Goal: Transaction & Acquisition: Purchase product/service

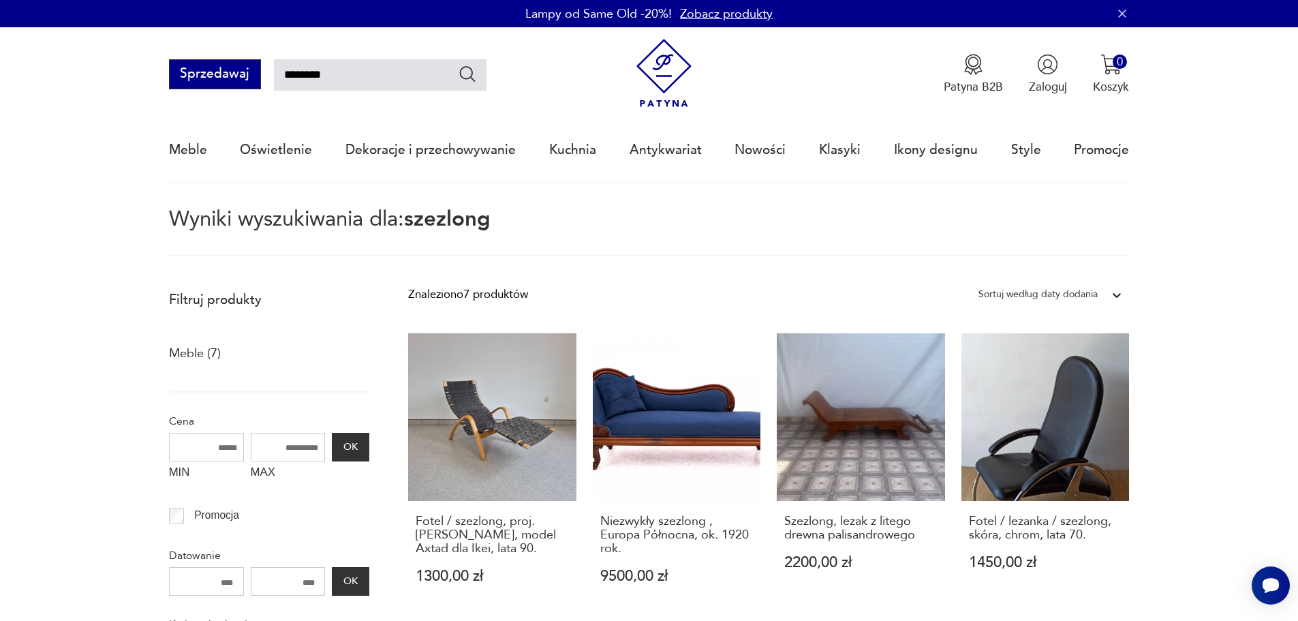
drag, startPoint x: 336, startPoint y: 79, endPoint x: 229, endPoint y: 78, distance: 107.0
click at [229, 78] on div "Sprzedawaj ********" at bounding box center [328, 74] width 318 height 30
type input "*******"
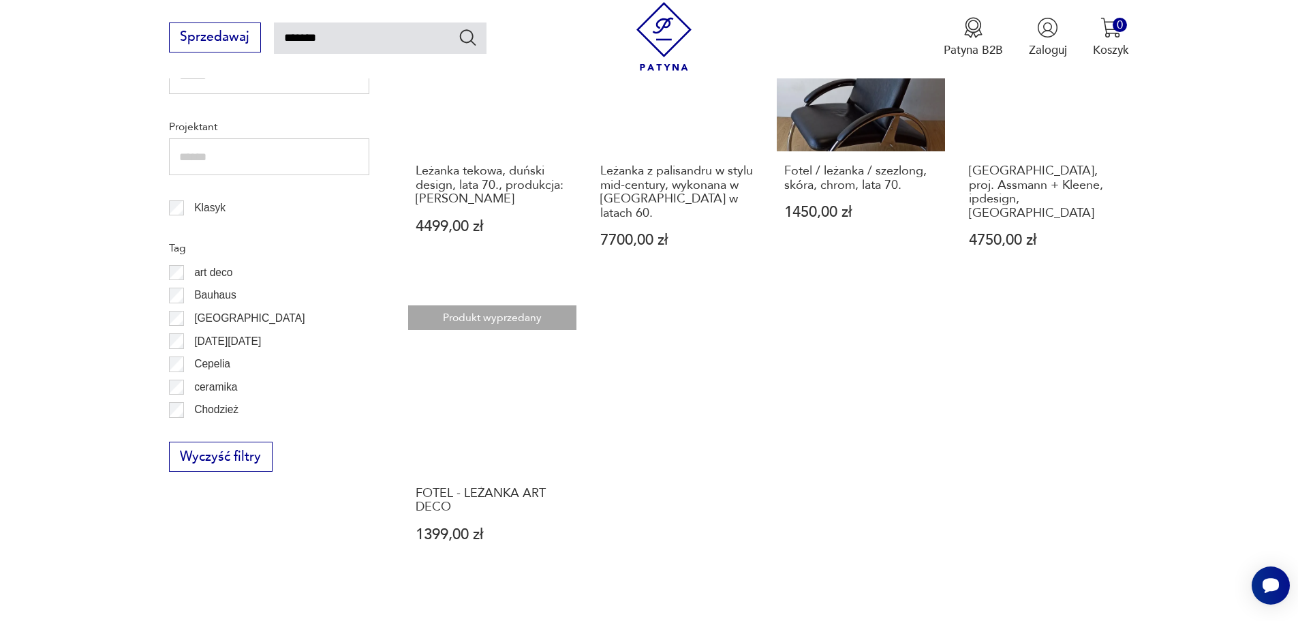
scroll to position [555, 0]
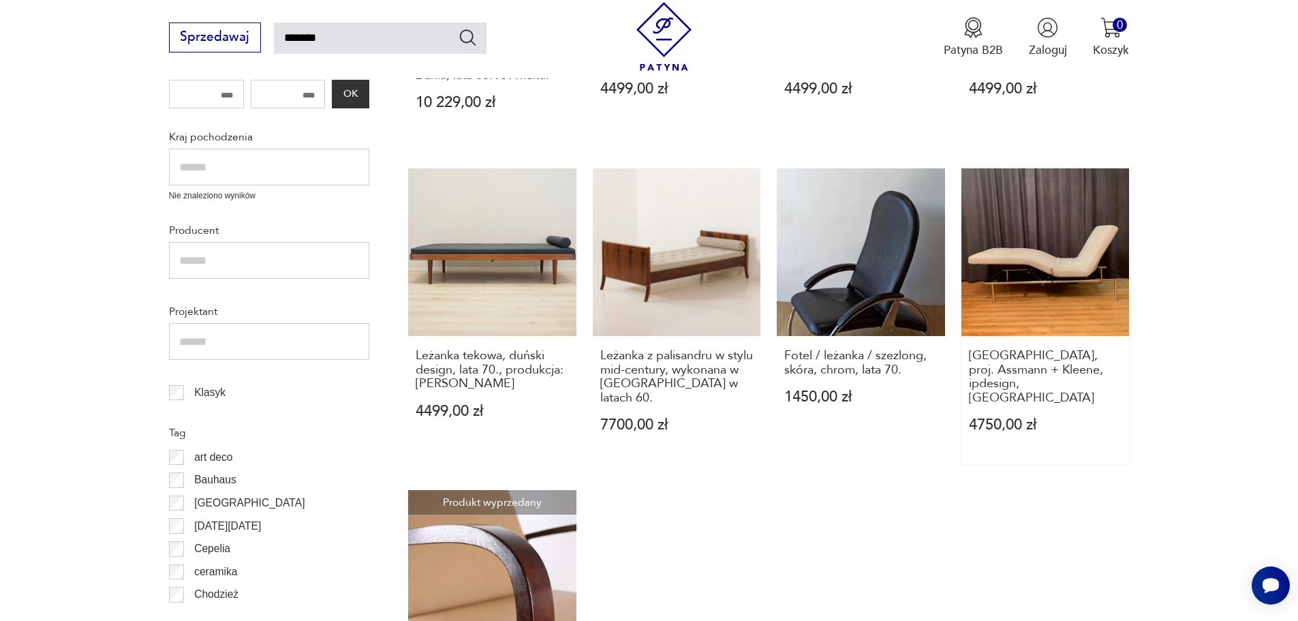
click at [1037, 249] on link "[GEOGRAPHIC_DATA], proj. Assmann + Kleene, ipdesign, [DEMOGRAPHIC_DATA] 4750,00…" at bounding box center [1045, 316] width 168 height 296
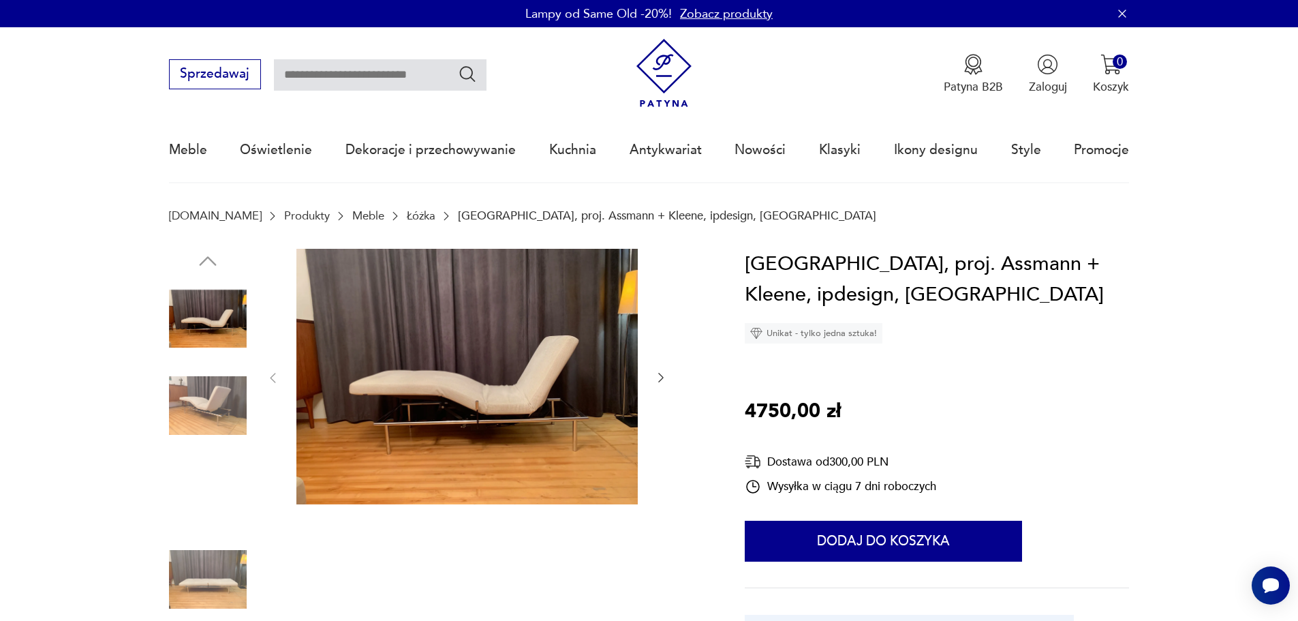
click at [215, 477] on img at bounding box center [208, 493] width 78 height 78
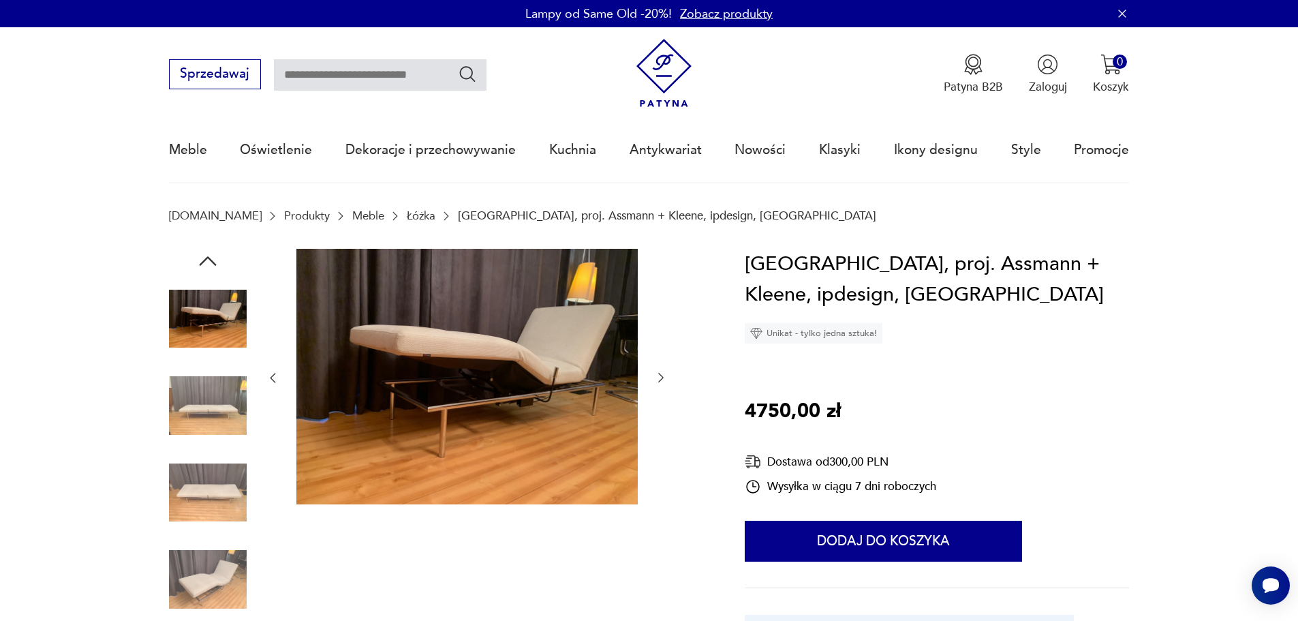
click at [223, 575] on img at bounding box center [208, 579] width 78 height 78
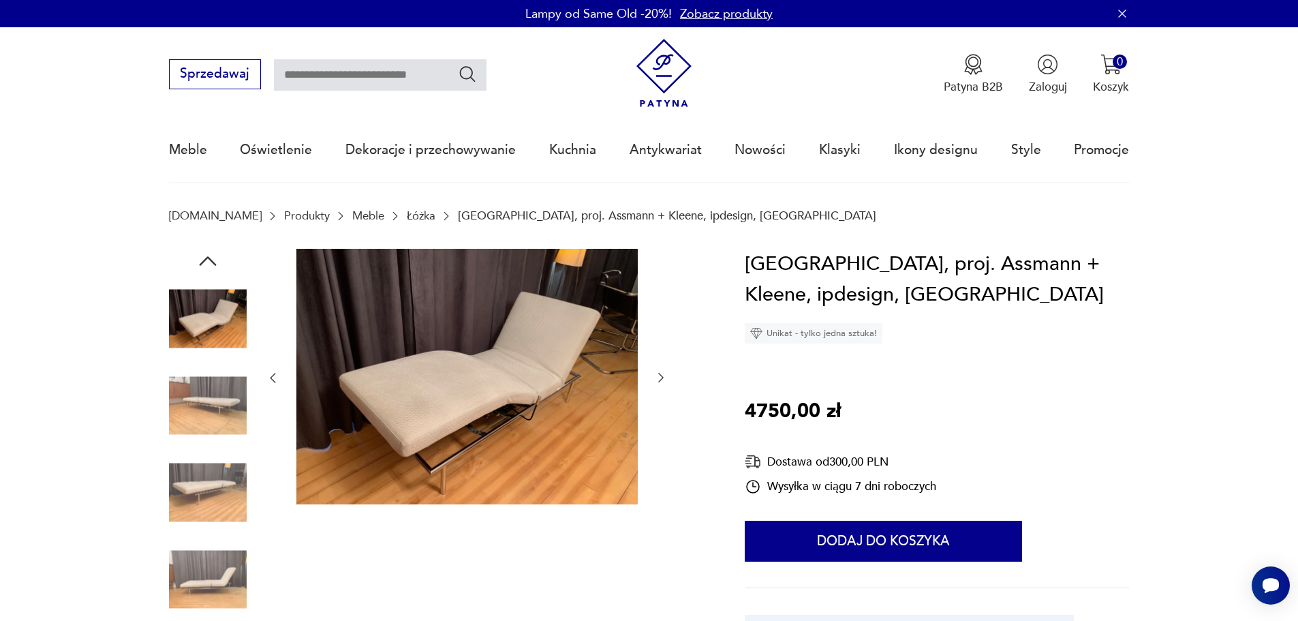
click at [471, 402] on img at bounding box center [466, 377] width 341 height 256
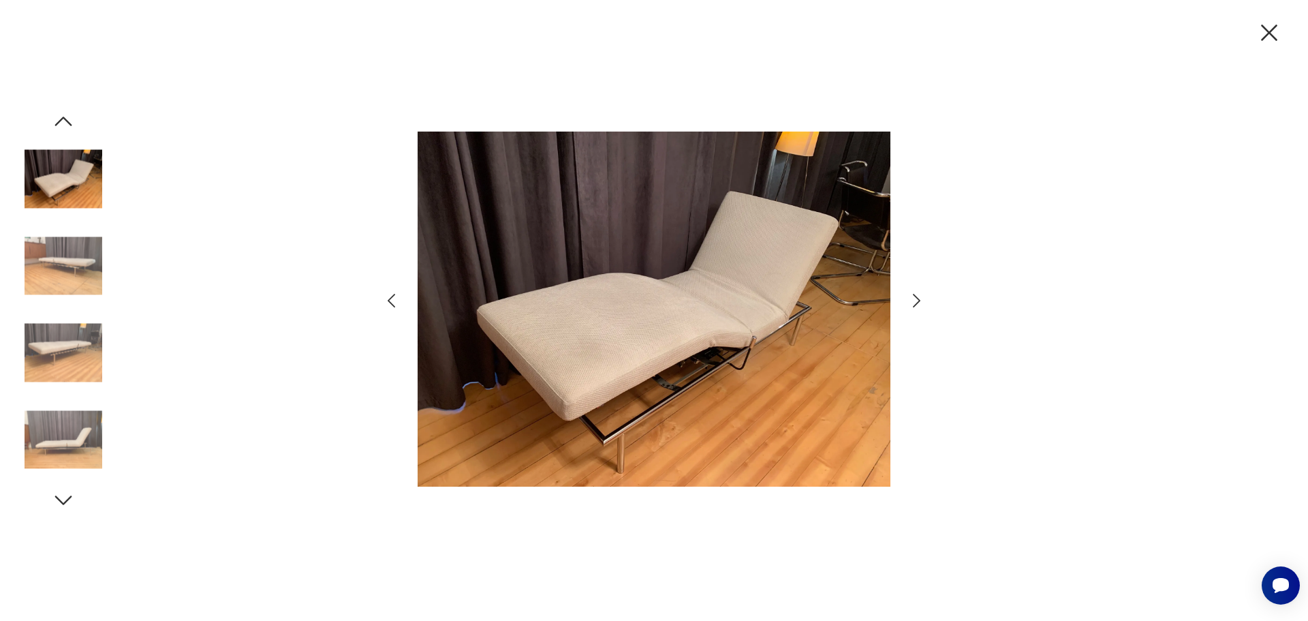
click at [916, 298] on icon "button" at bounding box center [917, 301] width 20 height 20
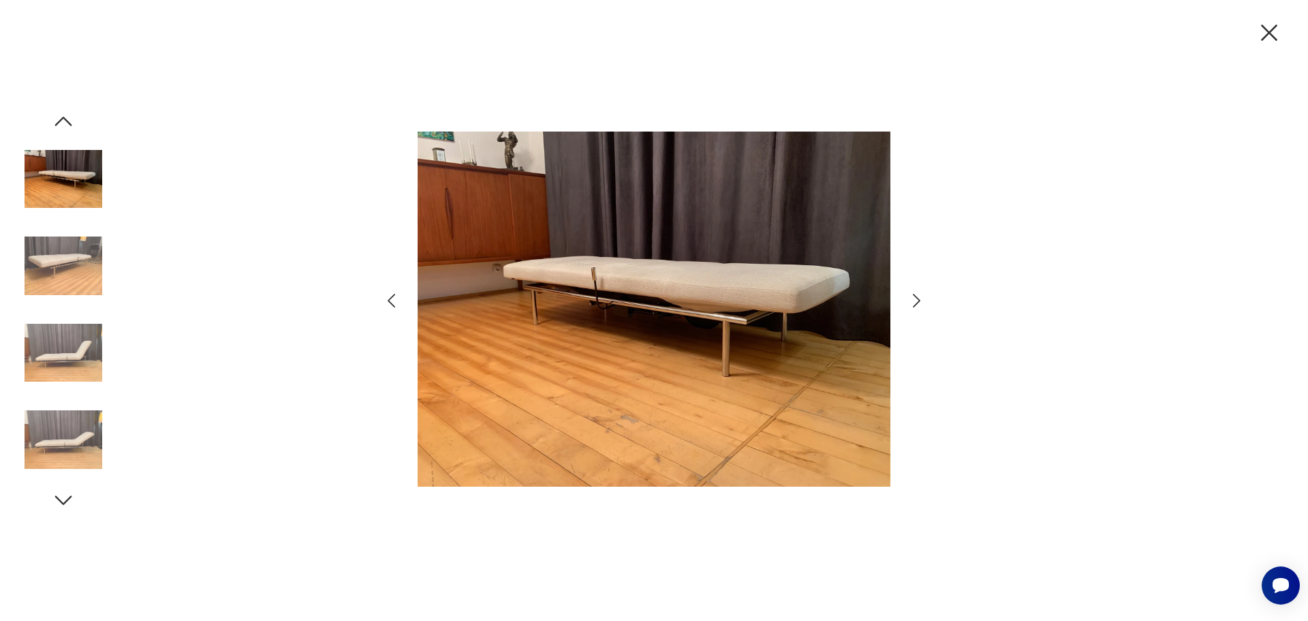
click at [916, 298] on icon "button" at bounding box center [917, 301] width 20 height 20
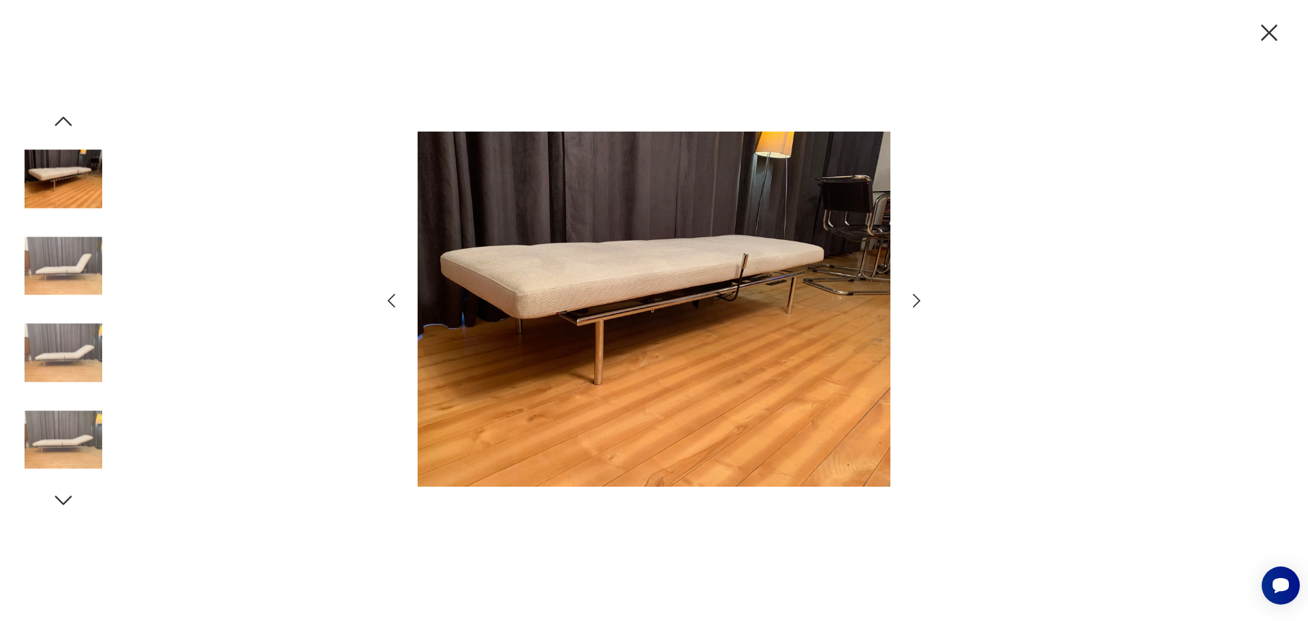
click at [916, 298] on icon "button" at bounding box center [917, 301] width 20 height 20
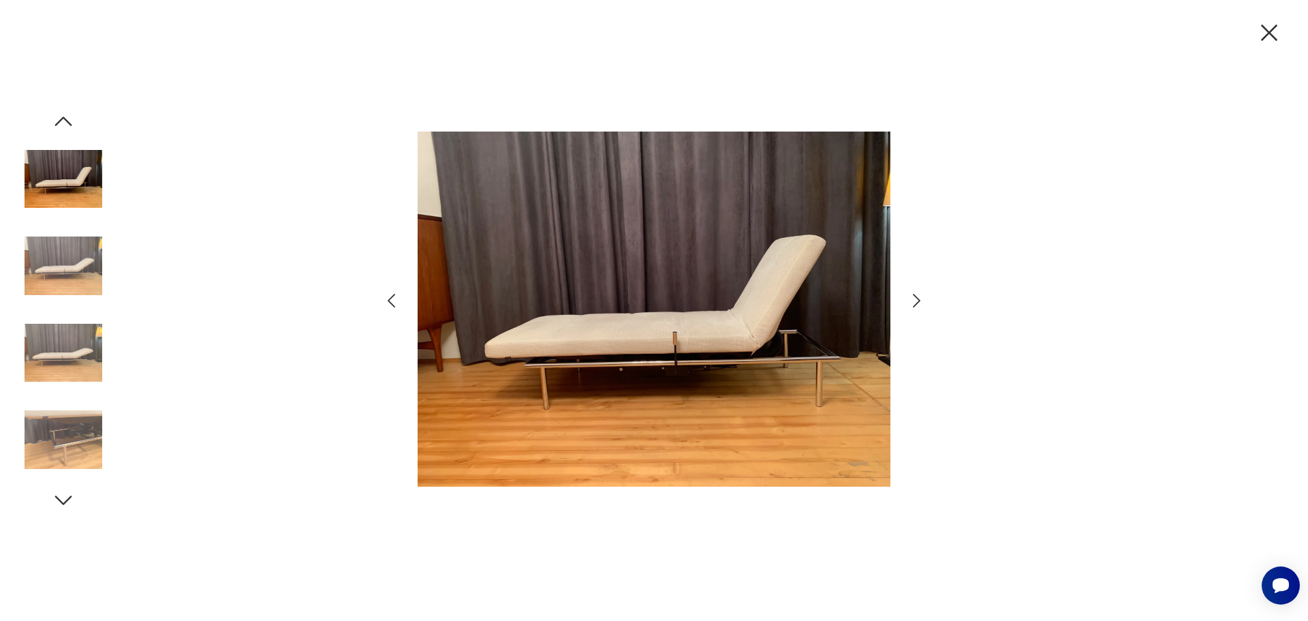
click at [916, 298] on icon "button" at bounding box center [917, 301] width 20 height 20
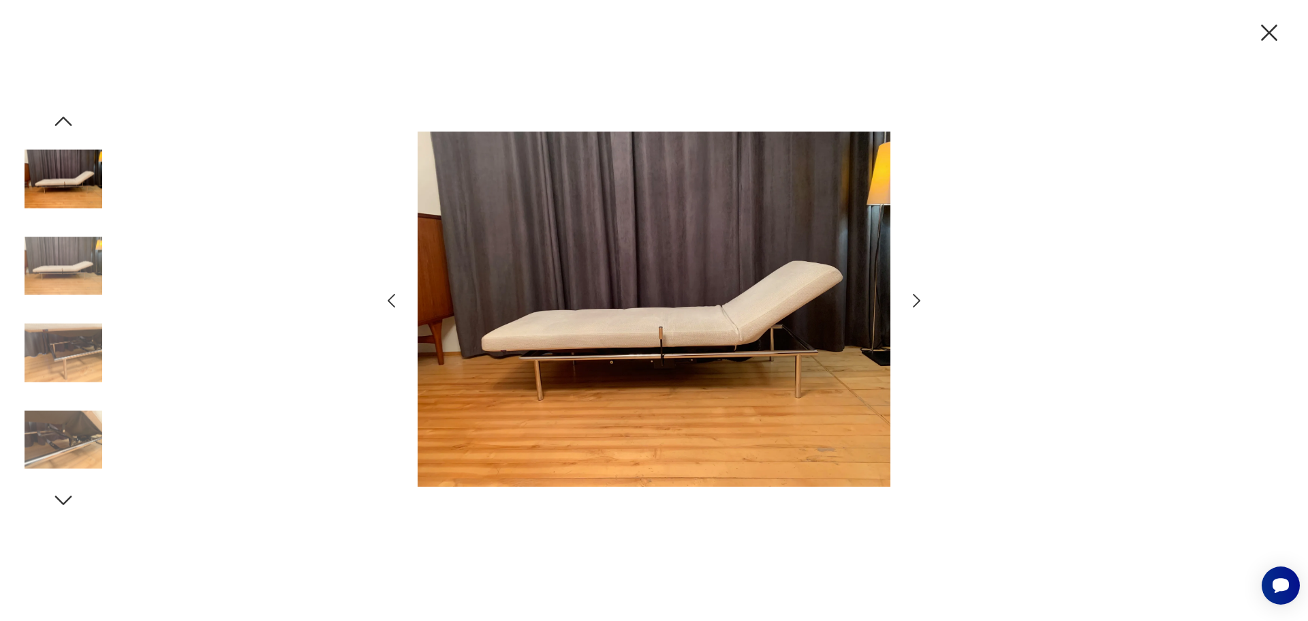
click at [916, 298] on icon "button" at bounding box center [917, 301] width 20 height 20
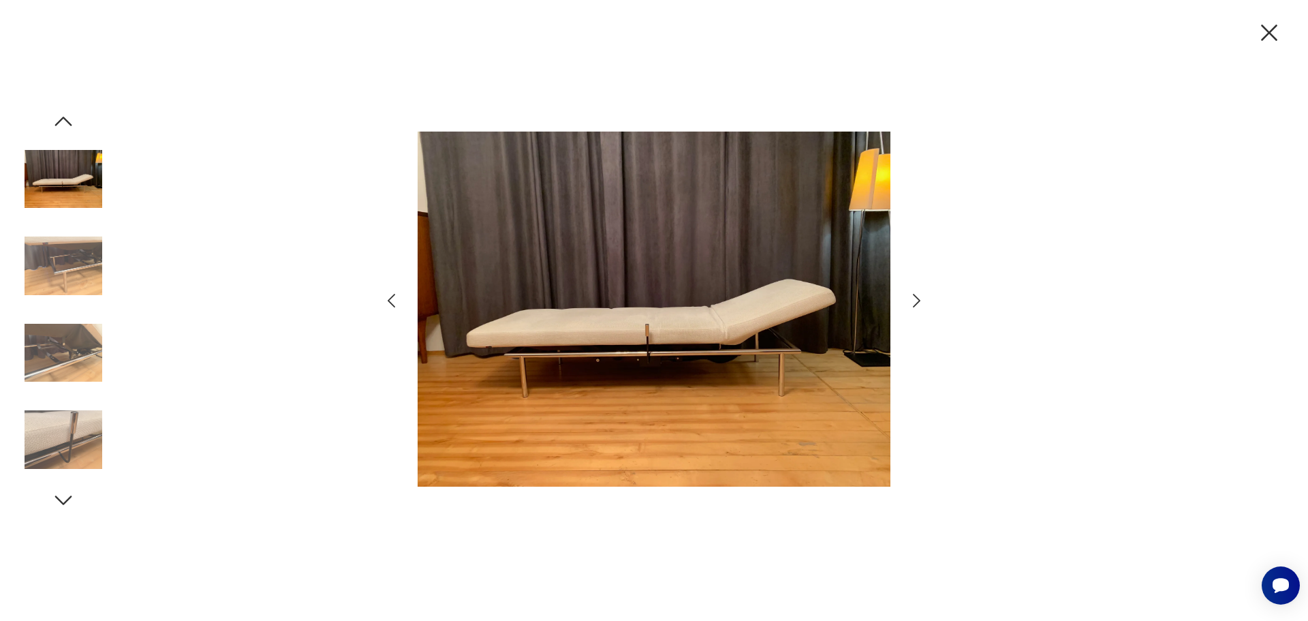
click at [916, 298] on icon "button" at bounding box center [917, 301] width 20 height 20
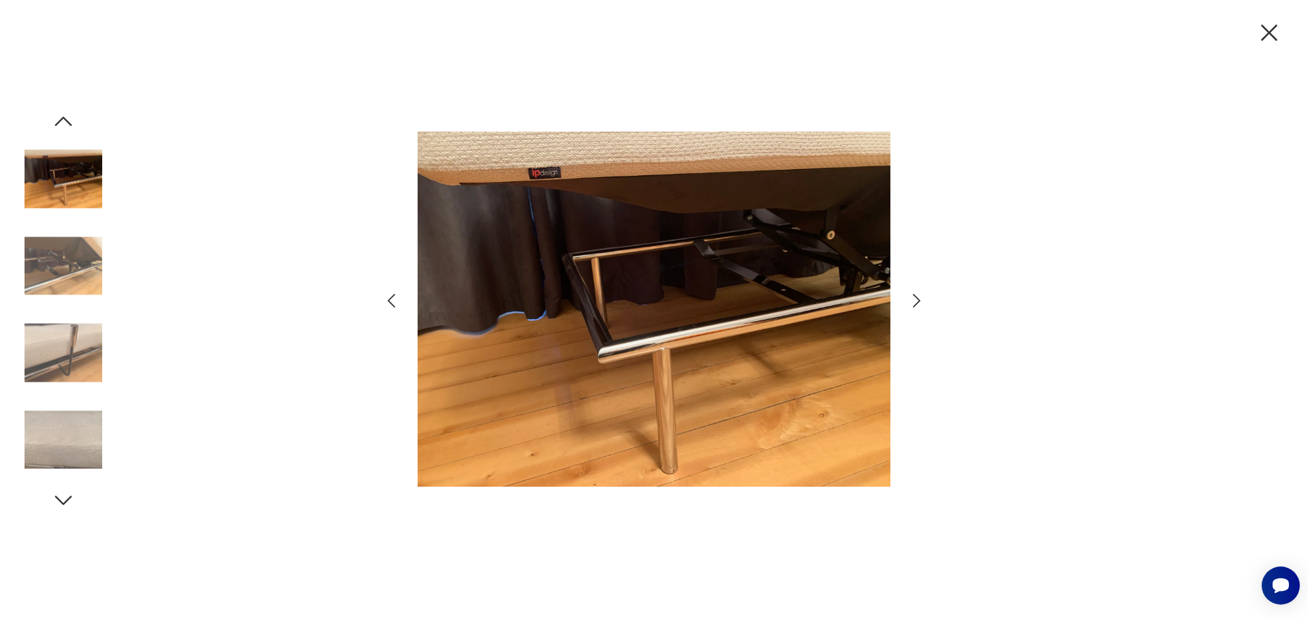
click at [916, 298] on icon "button" at bounding box center [917, 301] width 20 height 20
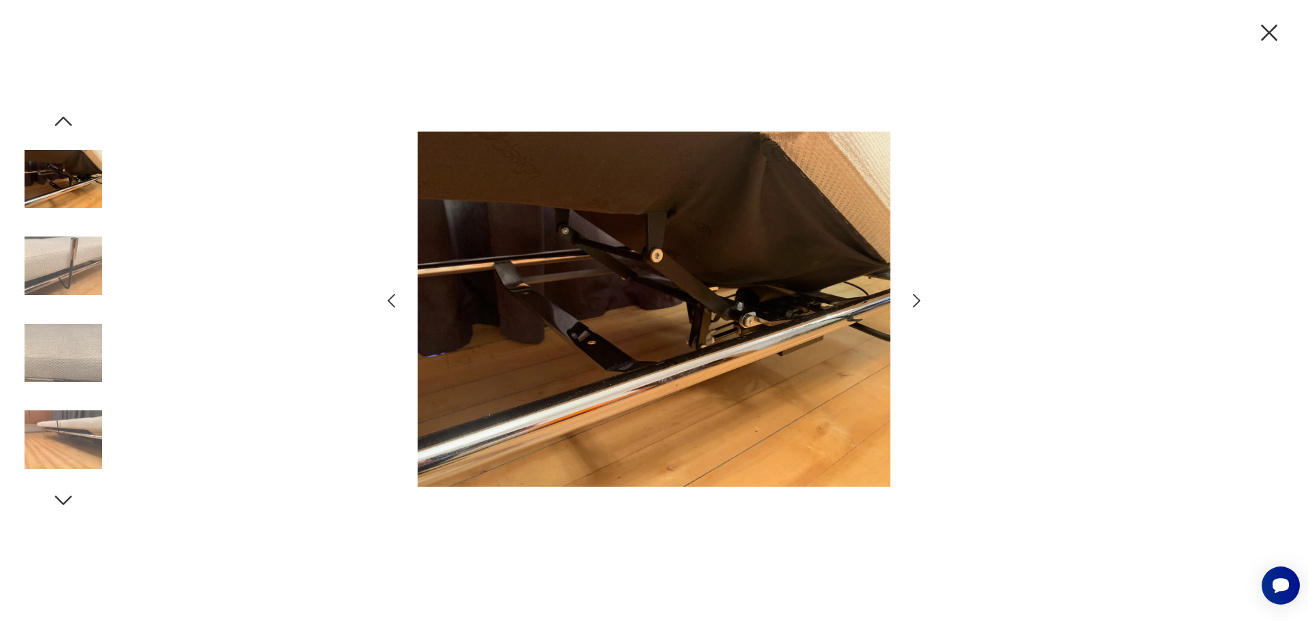
click at [916, 298] on icon "button" at bounding box center [917, 301] width 20 height 20
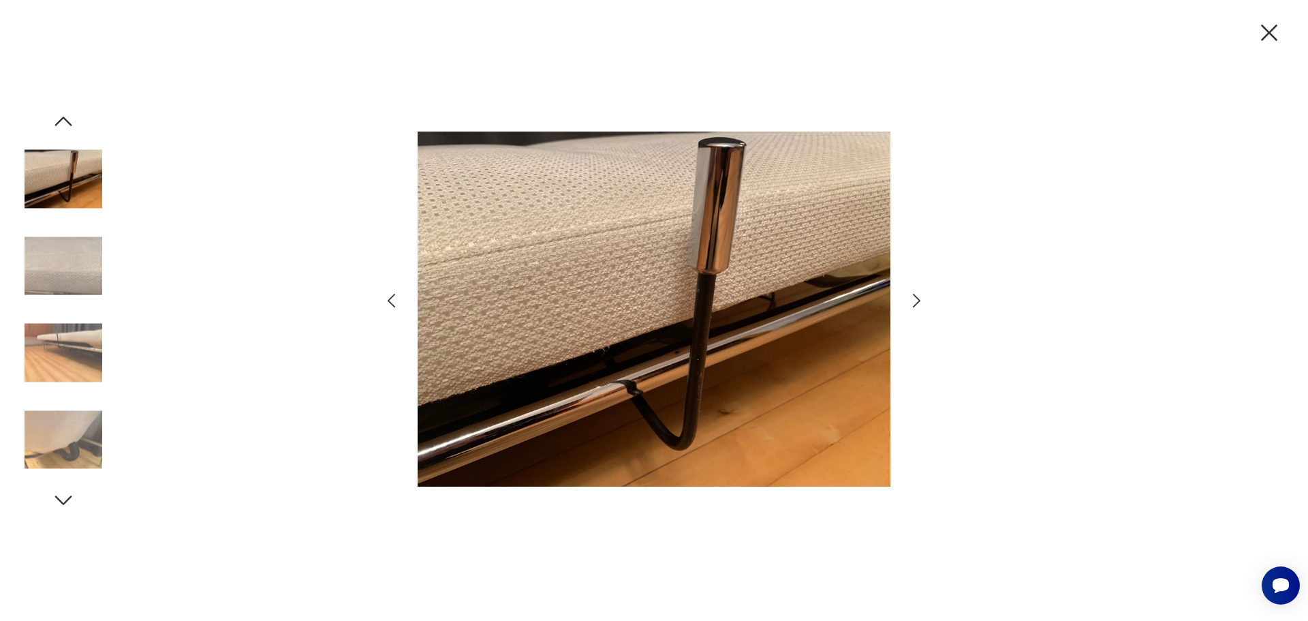
click at [916, 298] on icon "button" at bounding box center [917, 301] width 20 height 20
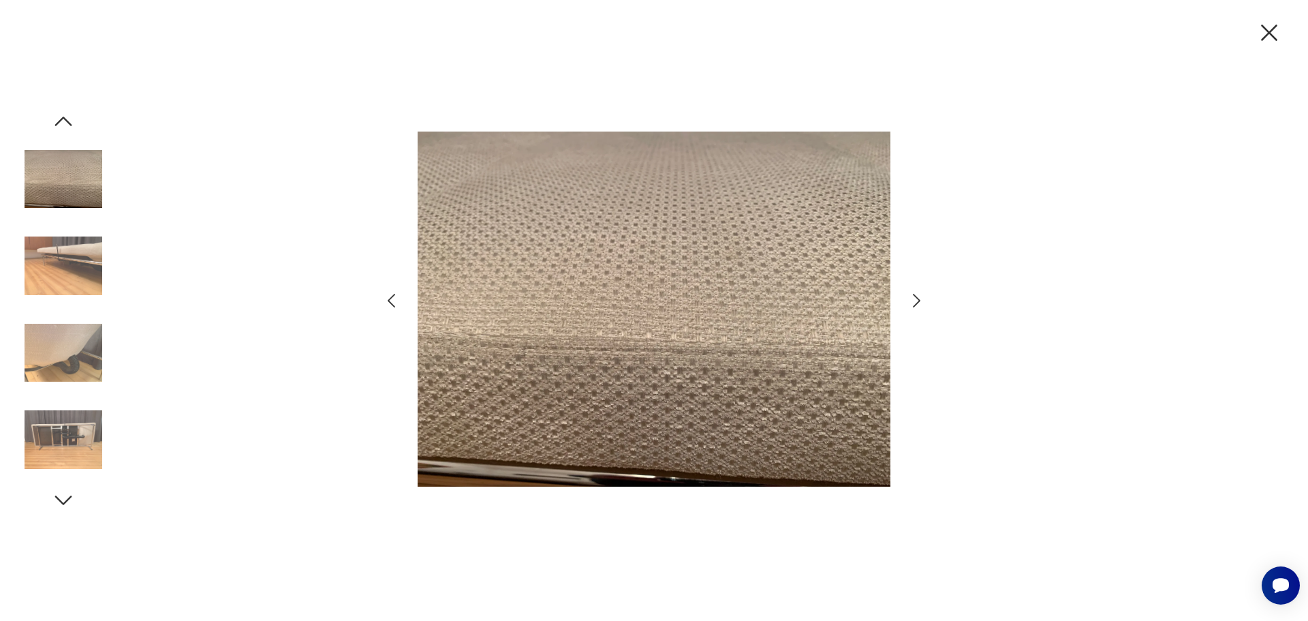
click at [916, 298] on icon "button" at bounding box center [917, 301] width 20 height 20
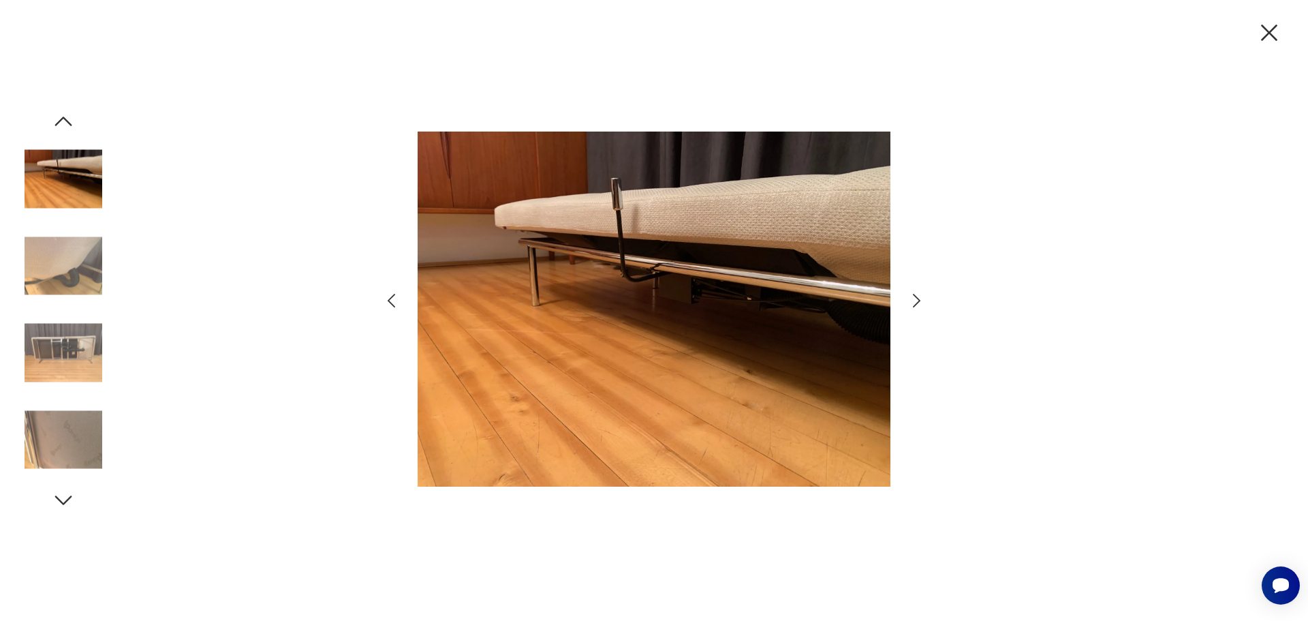
click at [916, 298] on icon "button" at bounding box center [917, 301] width 20 height 20
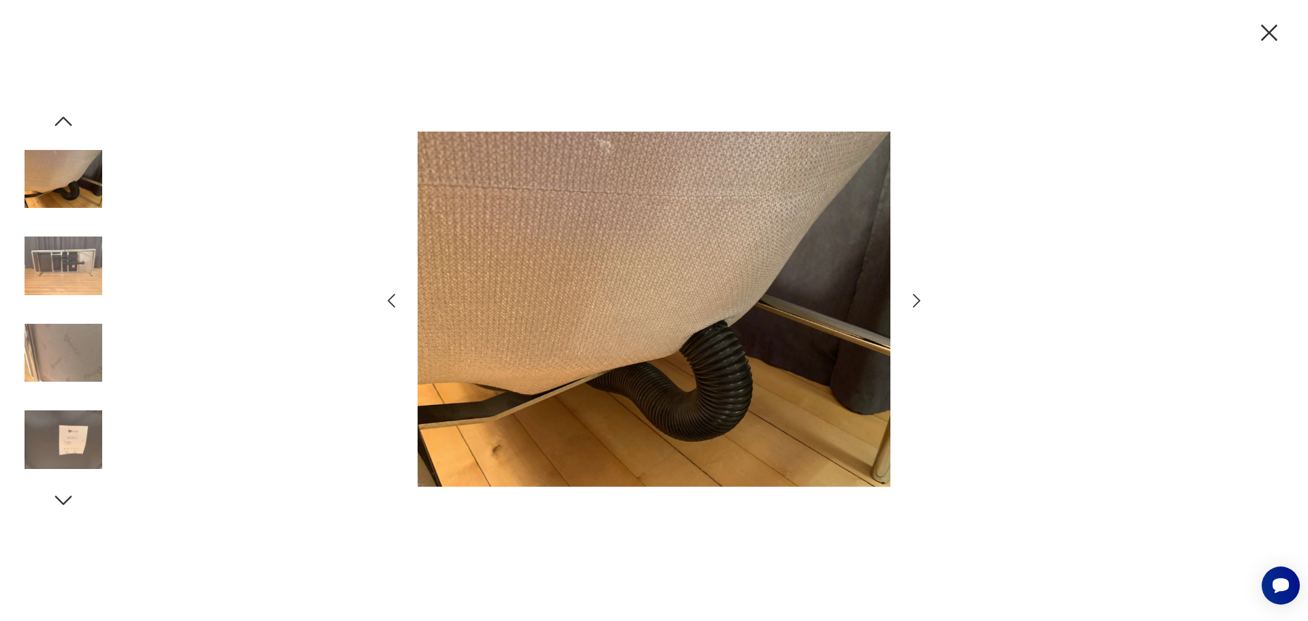
click at [916, 298] on icon "button" at bounding box center [917, 301] width 20 height 20
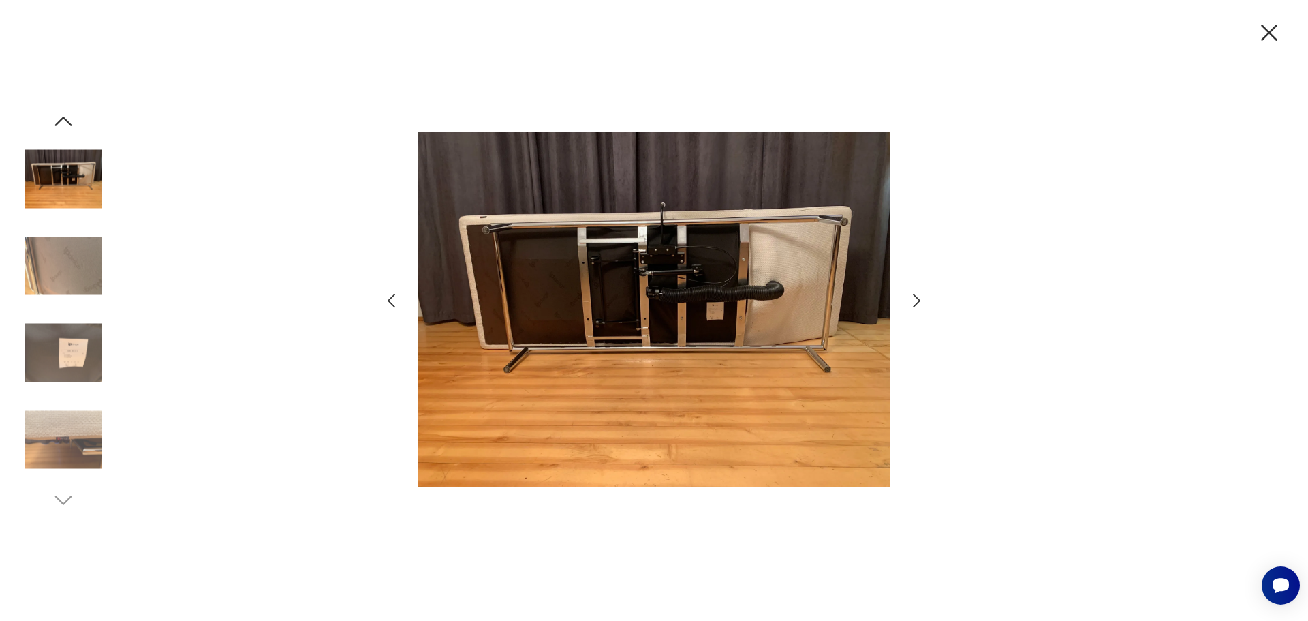
click at [916, 298] on icon "button" at bounding box center [917, 301] width 20 height 20
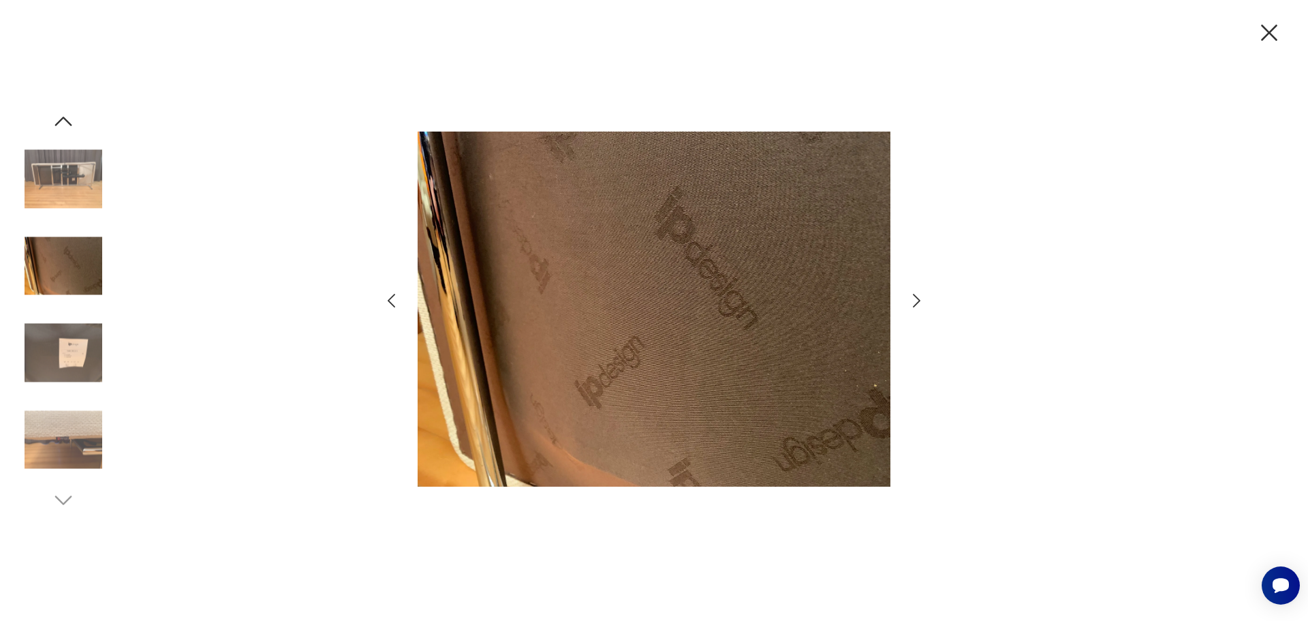
click at [916, 298] on icon "button" at bounding box center [917, 301] width 20 height 20
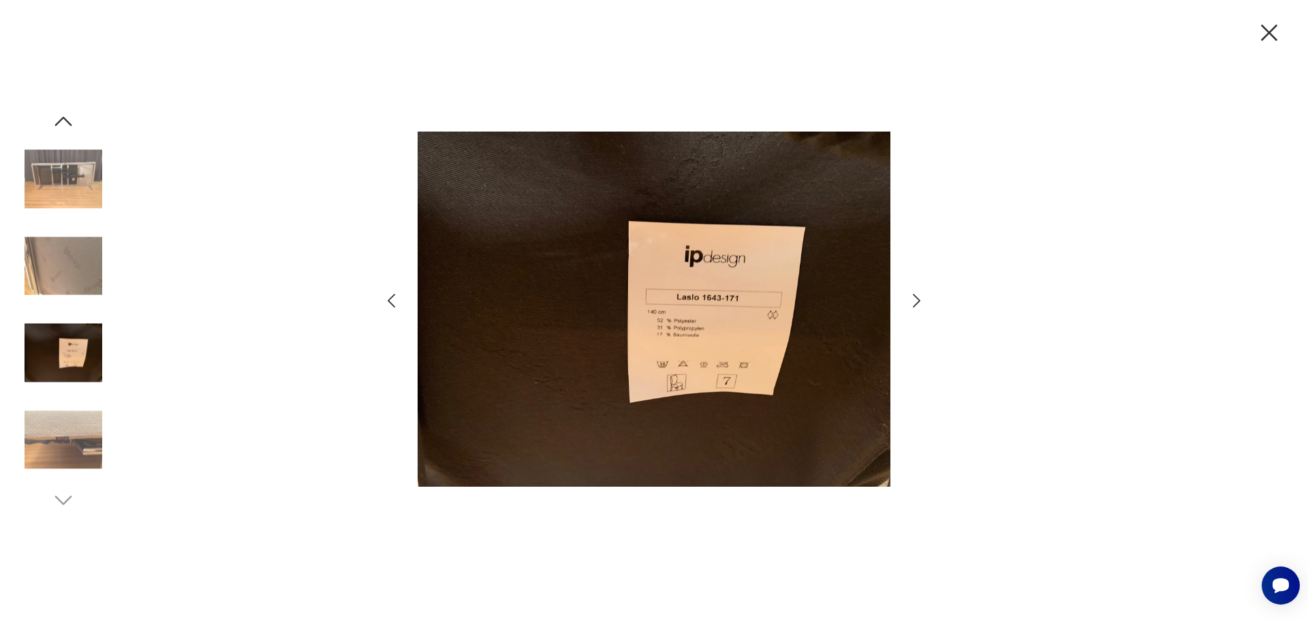
click at [916, 298] on icon "button" at bounding box center [917, 301] width 20 height 20
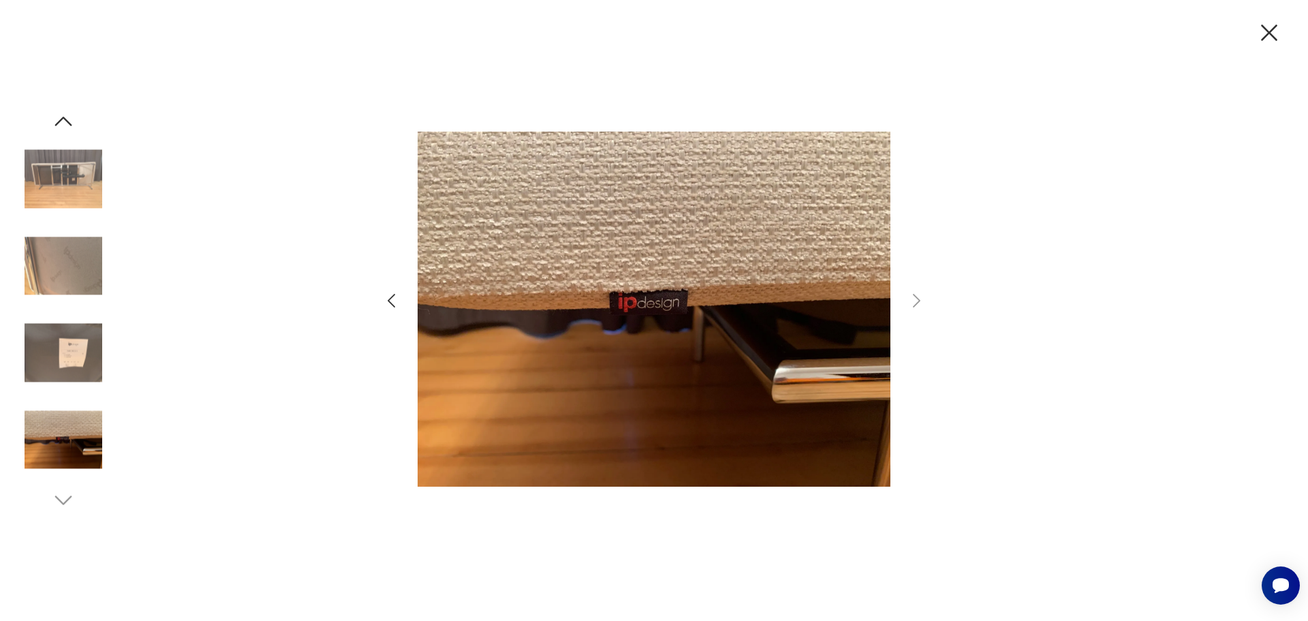
click at [1263, 32] on icon "button" at bounding box center [1269, 32] width 29 height 29
